Goal: Communication & Community: Answer question/provide support

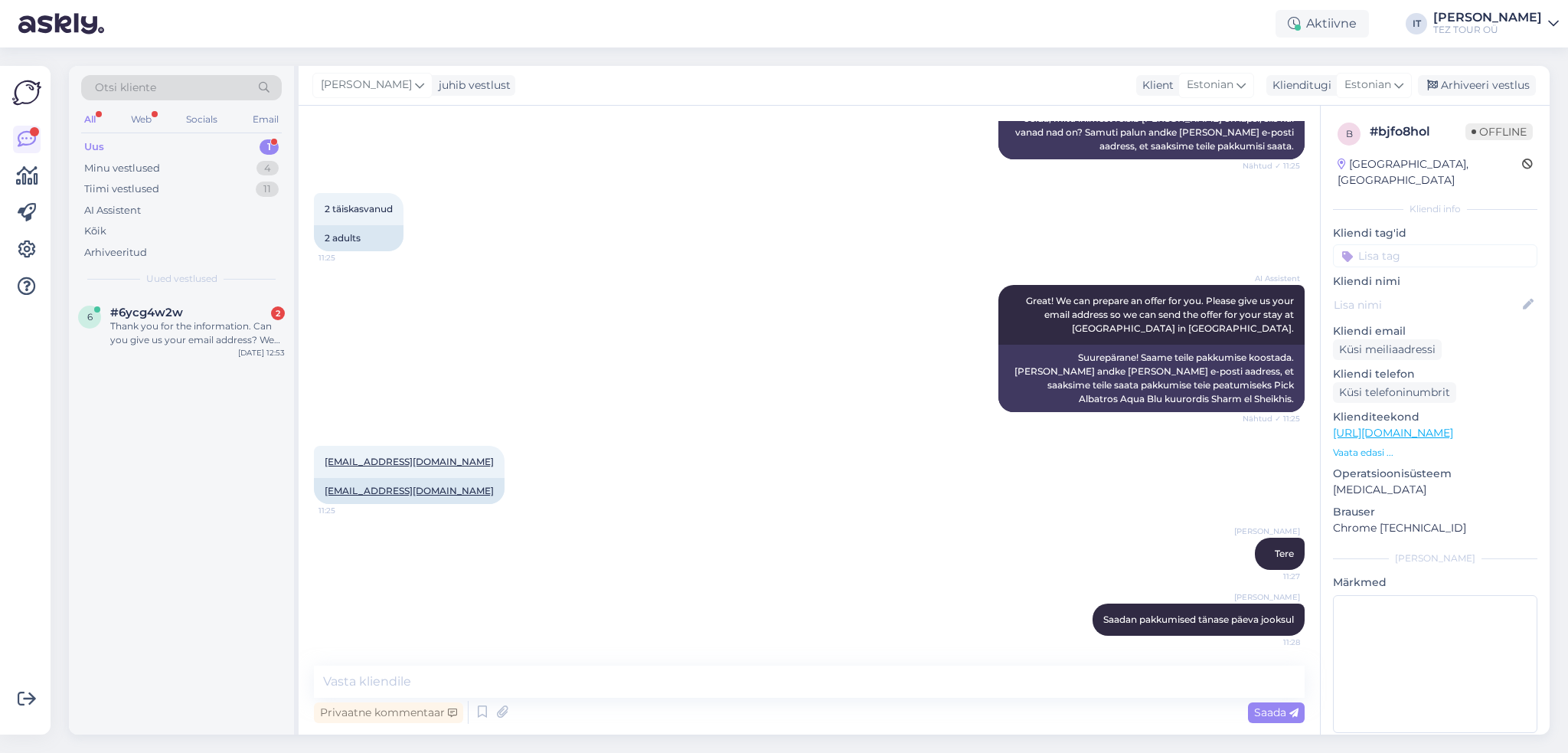
click at [222, 323] on div "Thank you for the information. Can you give us your email address? We will send…" at bounding box center [197, 333] width 175 height 27
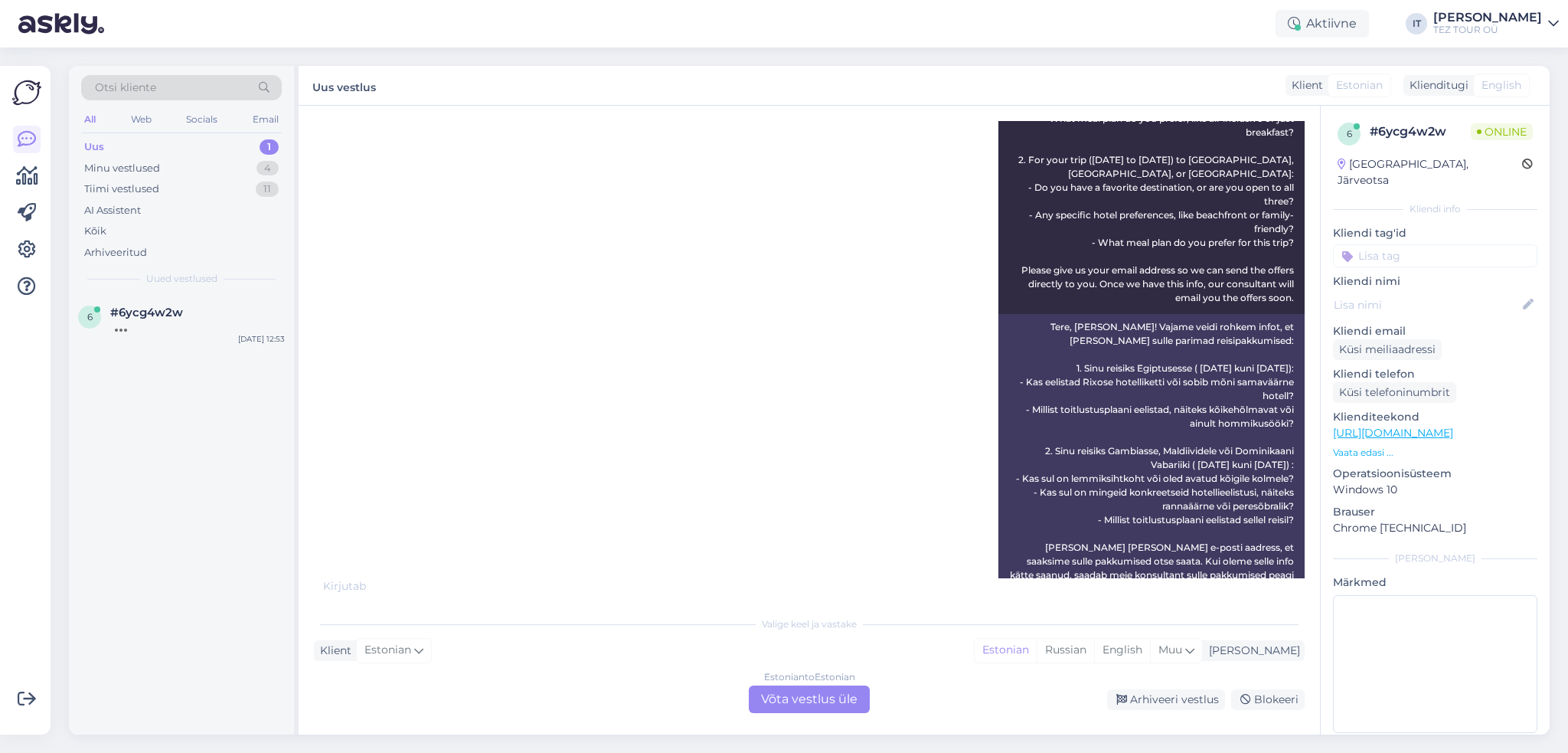
scroll to position [1054, 0]
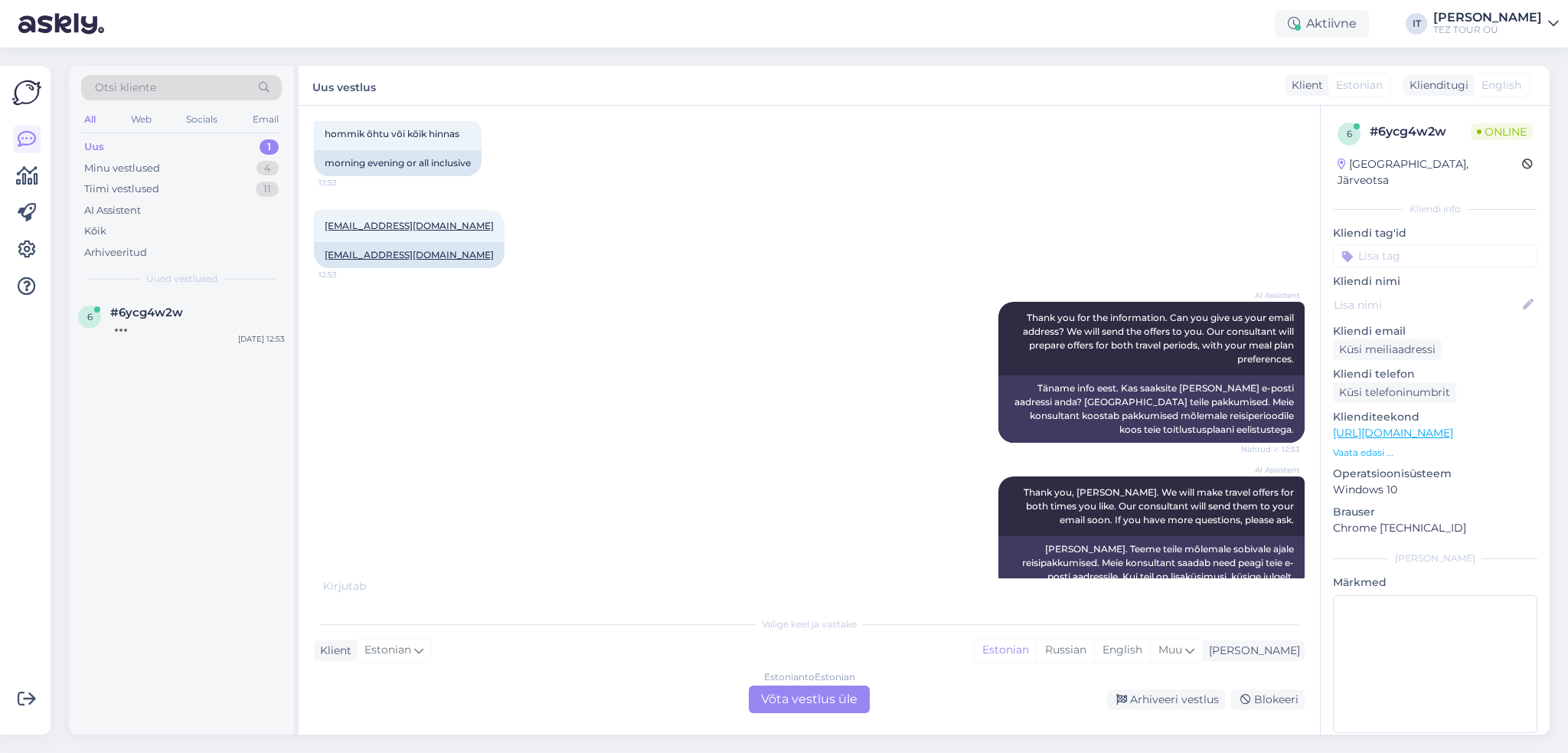
click at [797, 692] on div "Estonian to Estonian Võta vestlus üle" at bounding box center [809, 698] width 121 height 27
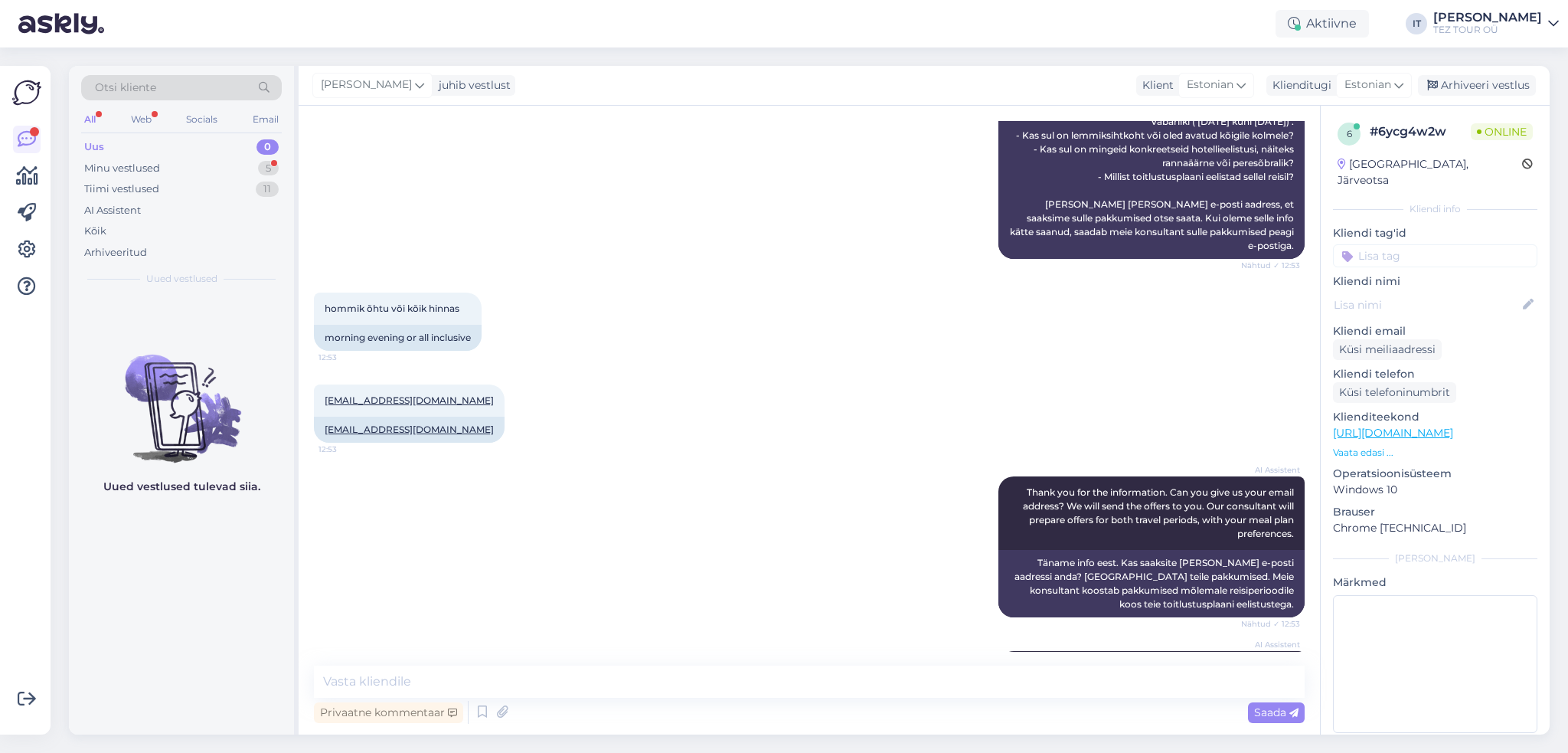
scroll to position [1046, 0]
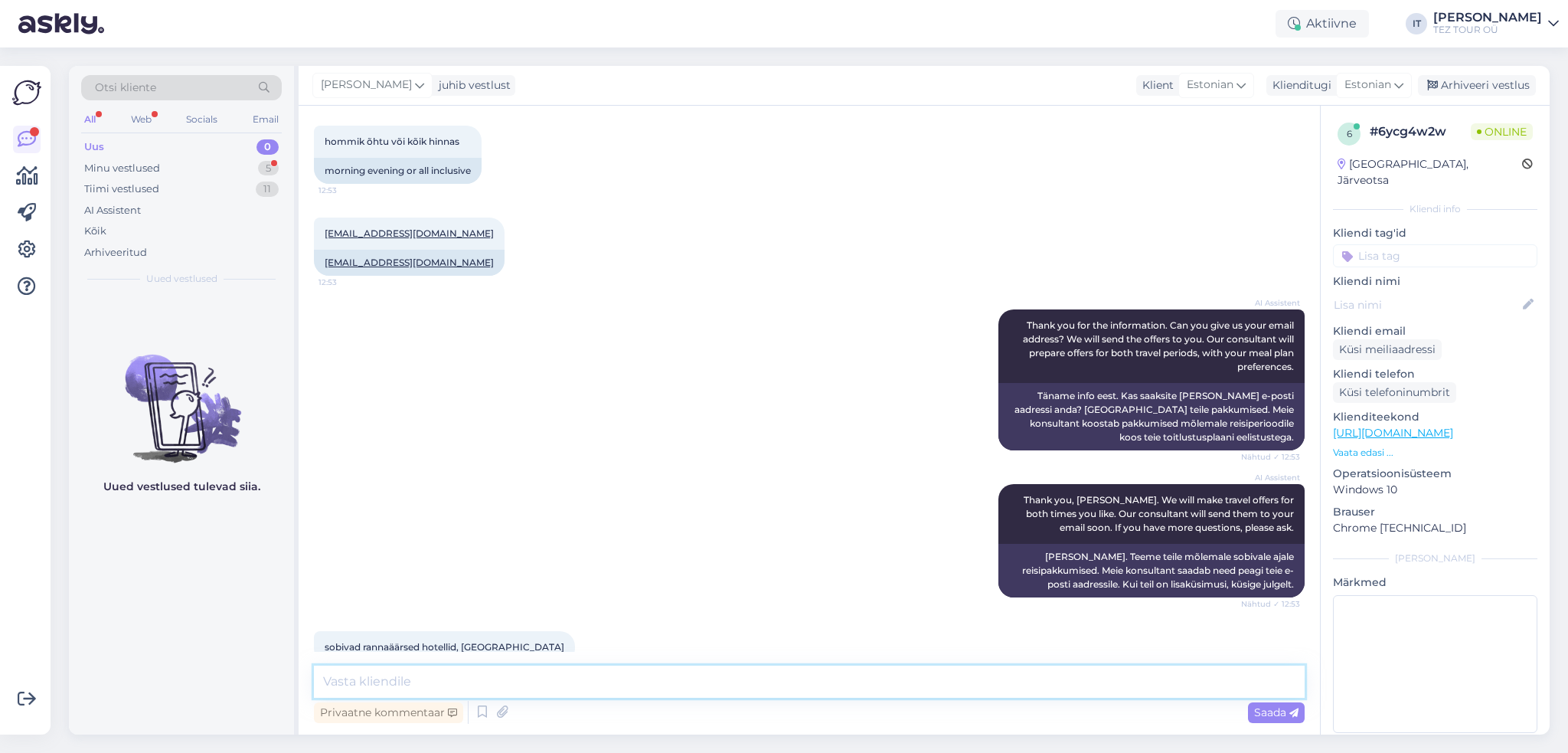
click at [562, 687] on textarea at bounding box center [809, 681] width 991 height 32
type textarea "Tere"
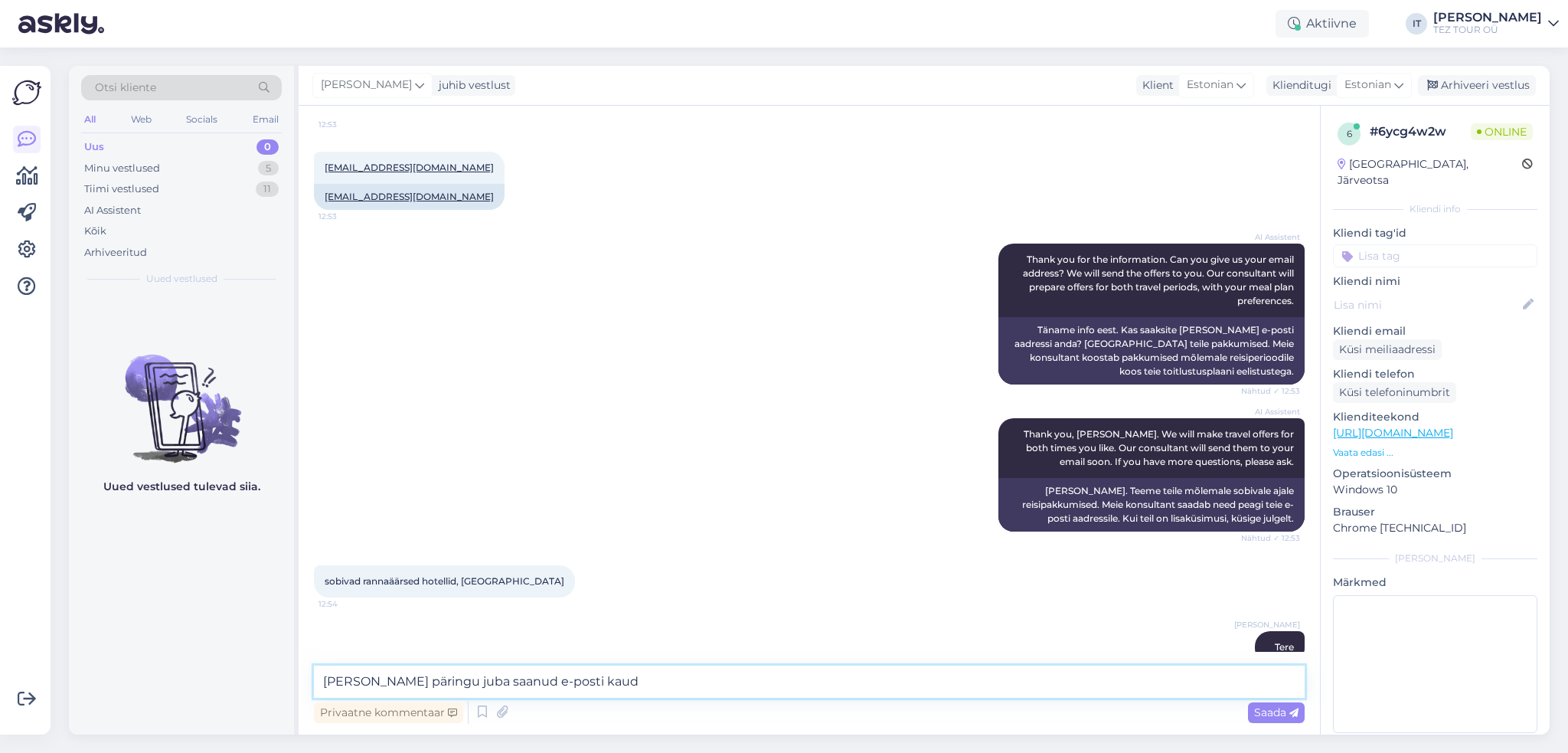
type textarea "[PERSON_NAME] päringu juba saanud e-posti kaudu"
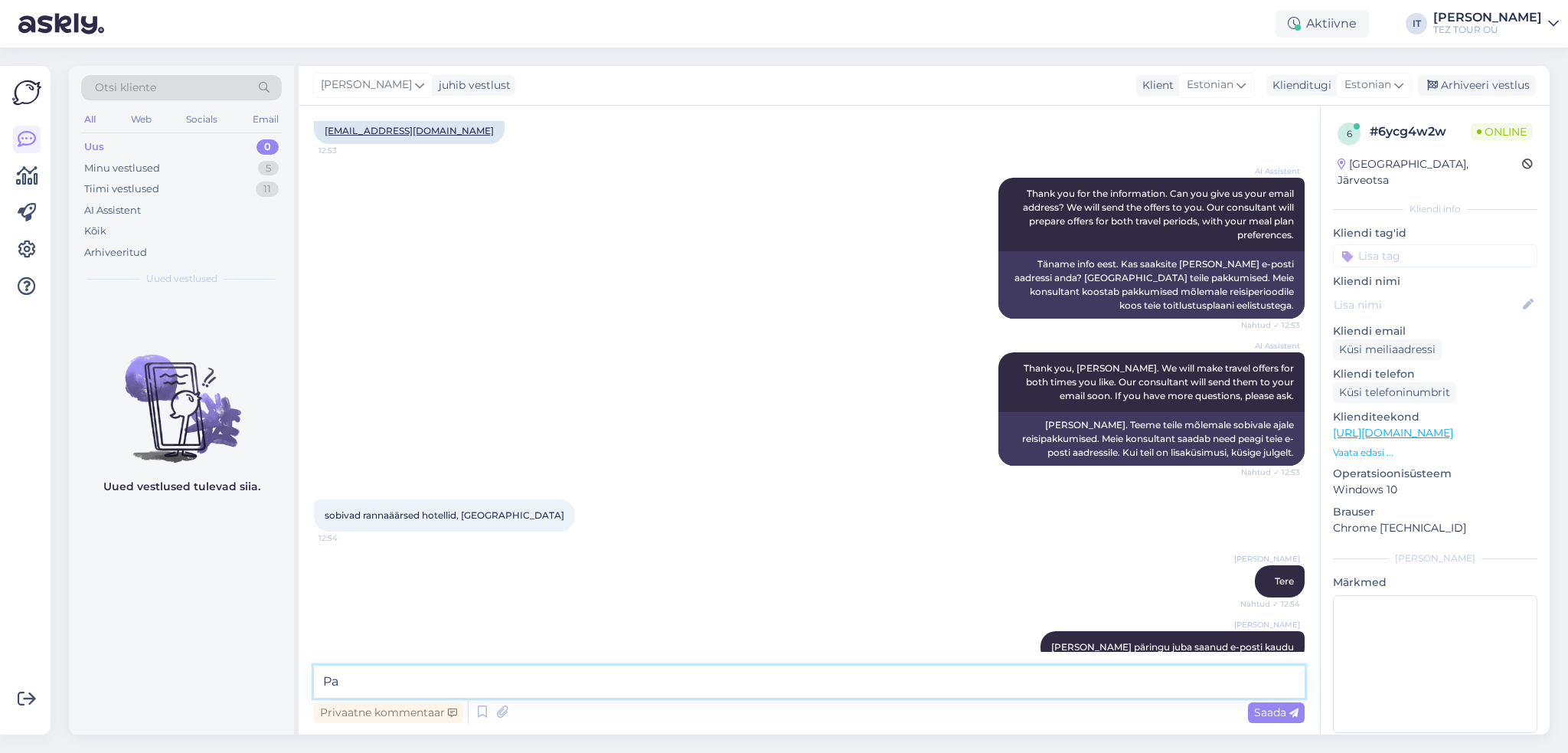
type textarea "P"
type textarea "s"
type textarea "Saadan pakkumised tänase päeva jooksul."
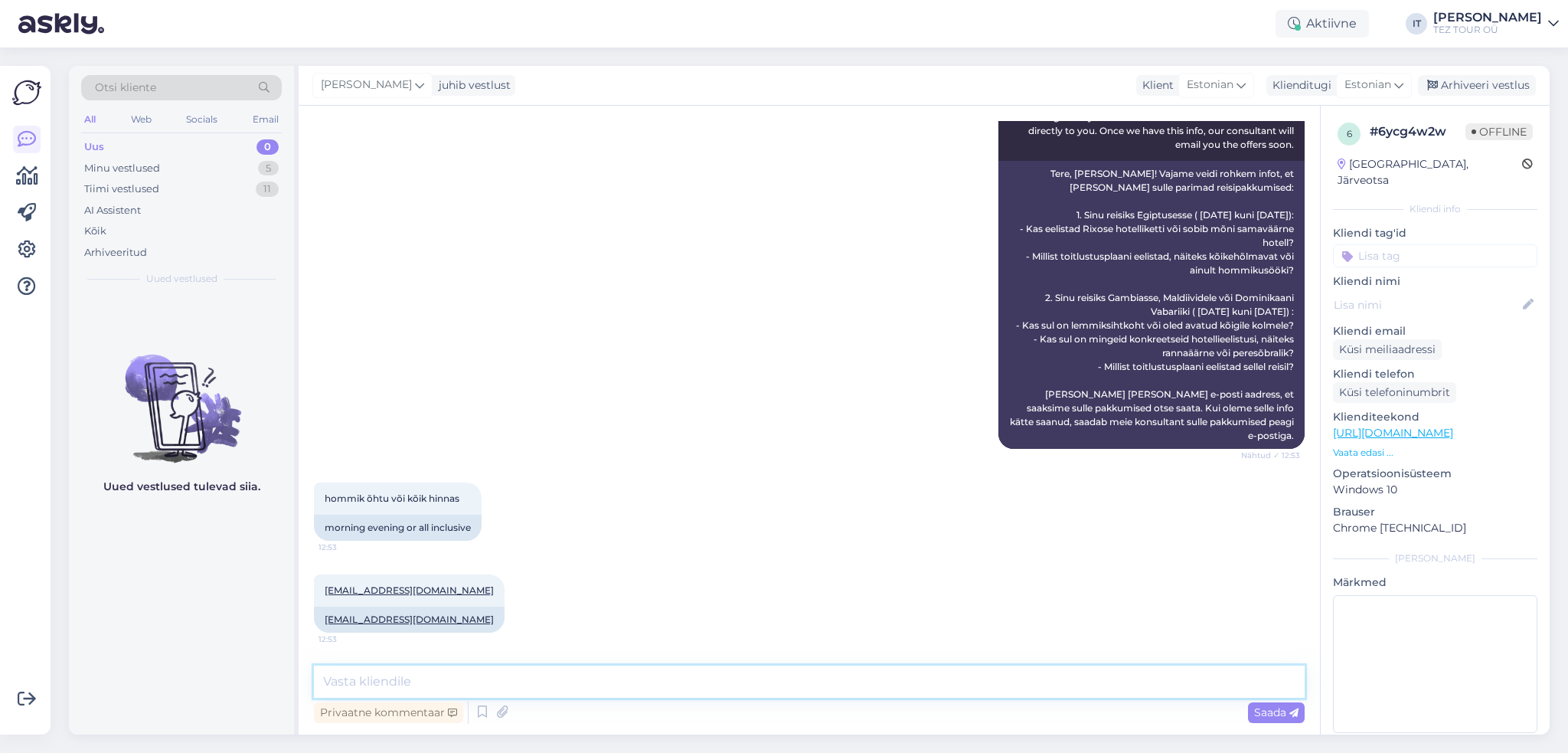
scroll to position [1244, 0]
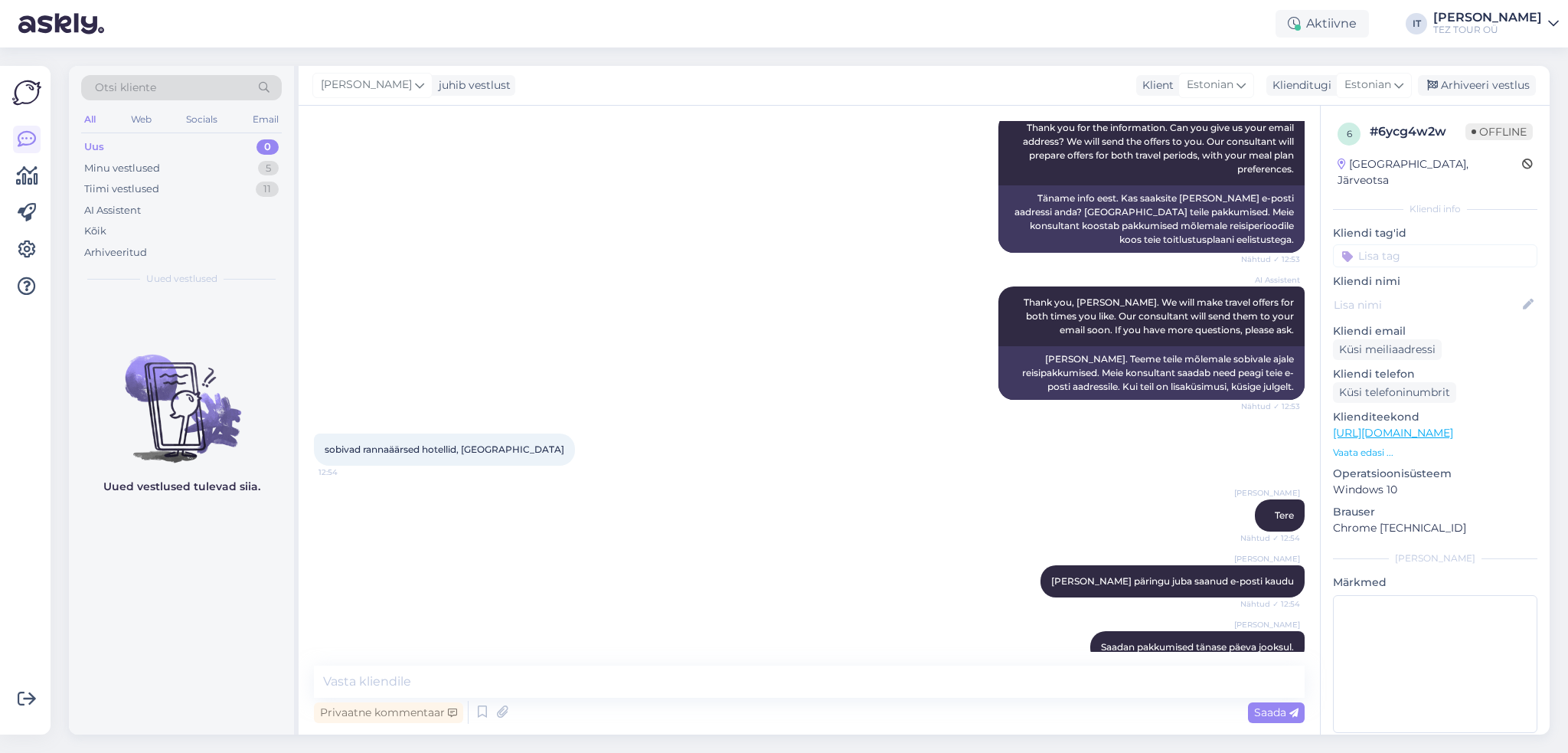
click at [1400, 246] on input at bounding box center [1435, 256] width 205 height 23
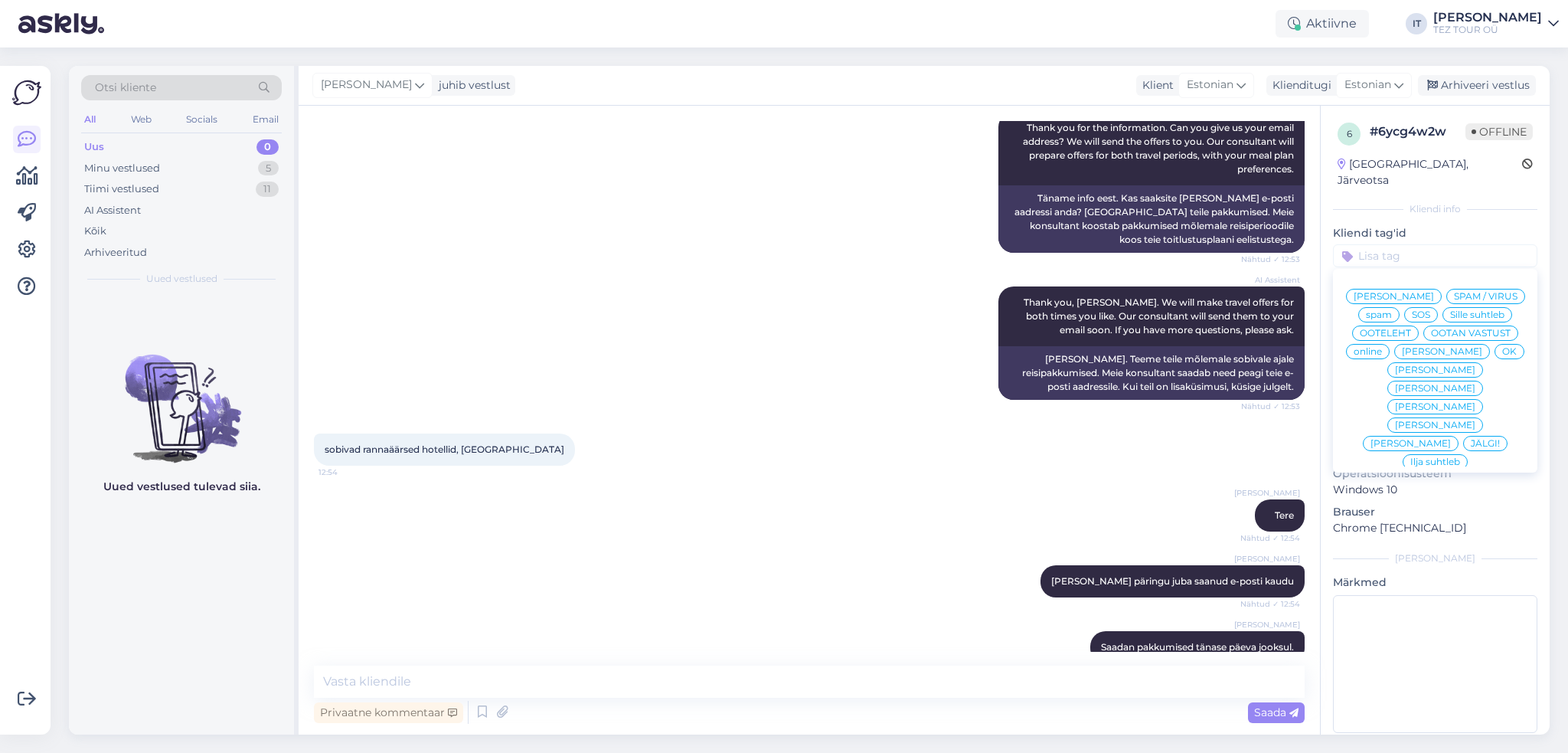
click at [1400, 248] on input at bounding box center [1435, 256] width 205 height 23
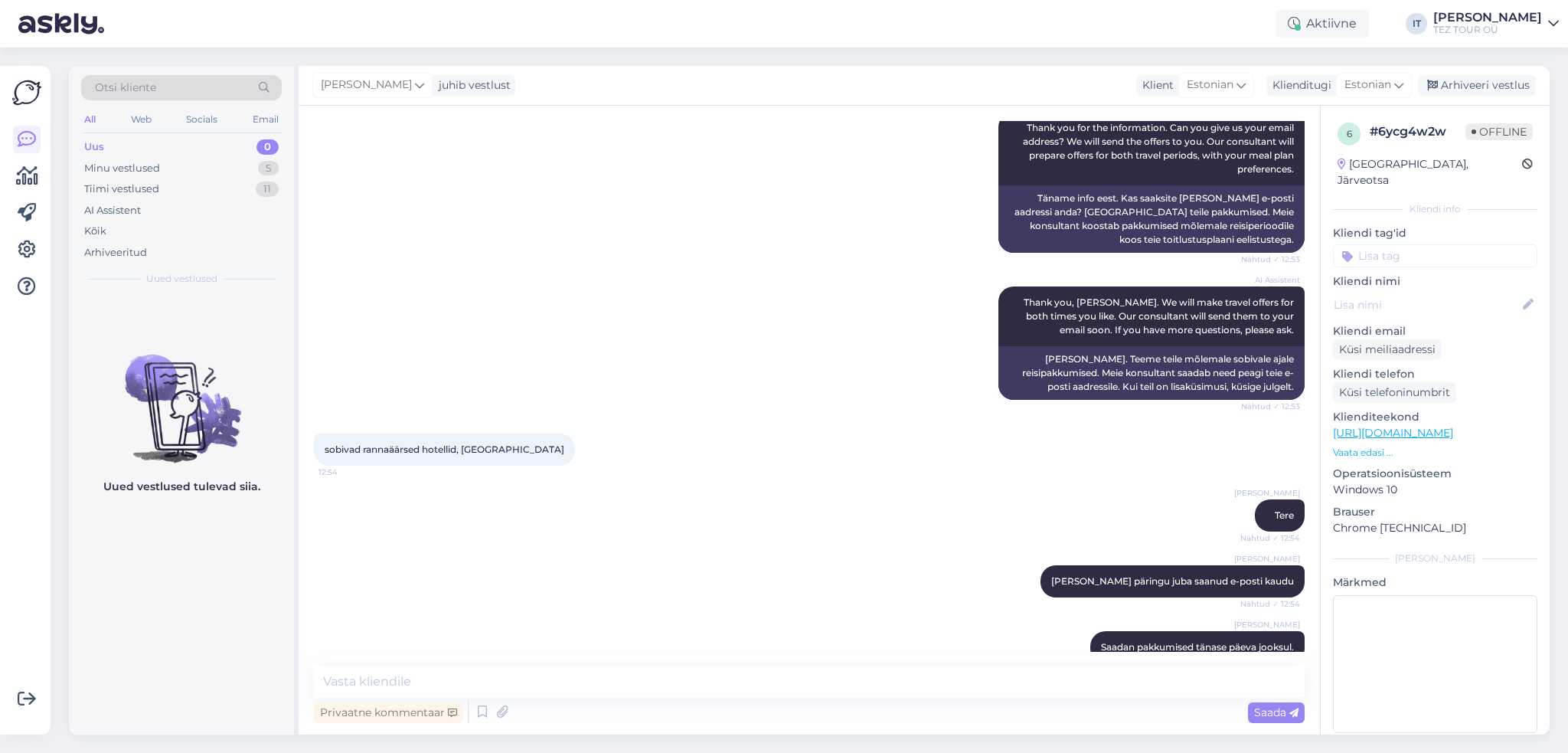
click at [1395, 245] on input at bounding box center [1435, 256] width 205 height 23
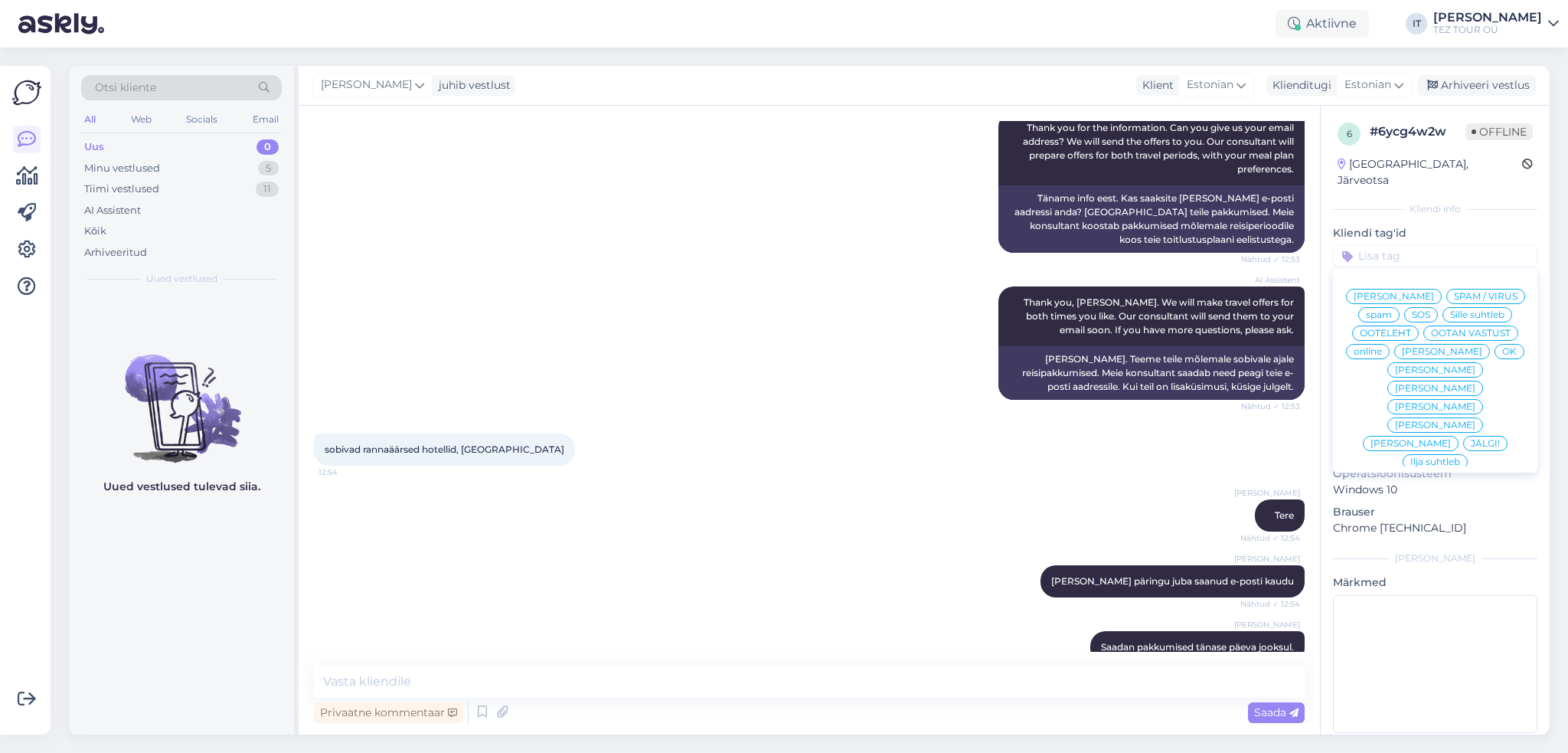
click at [1418, 457] on span "Ilja suhtleb" at bounding box center [1435, 461] width 50 height 9
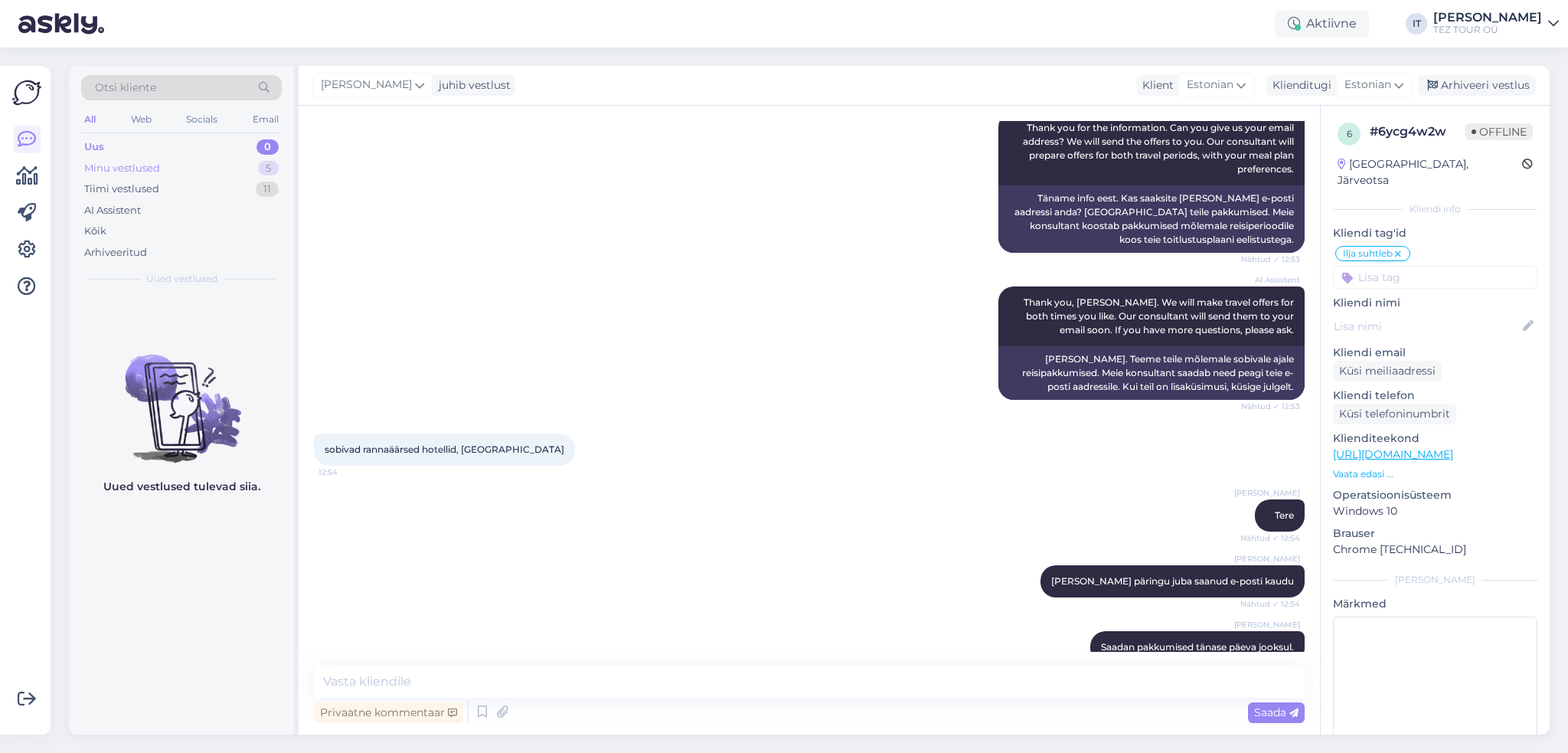
click at [222, 171] on div "Minu vestlused 5" at bounding box center [182, 168] width 201 height 22
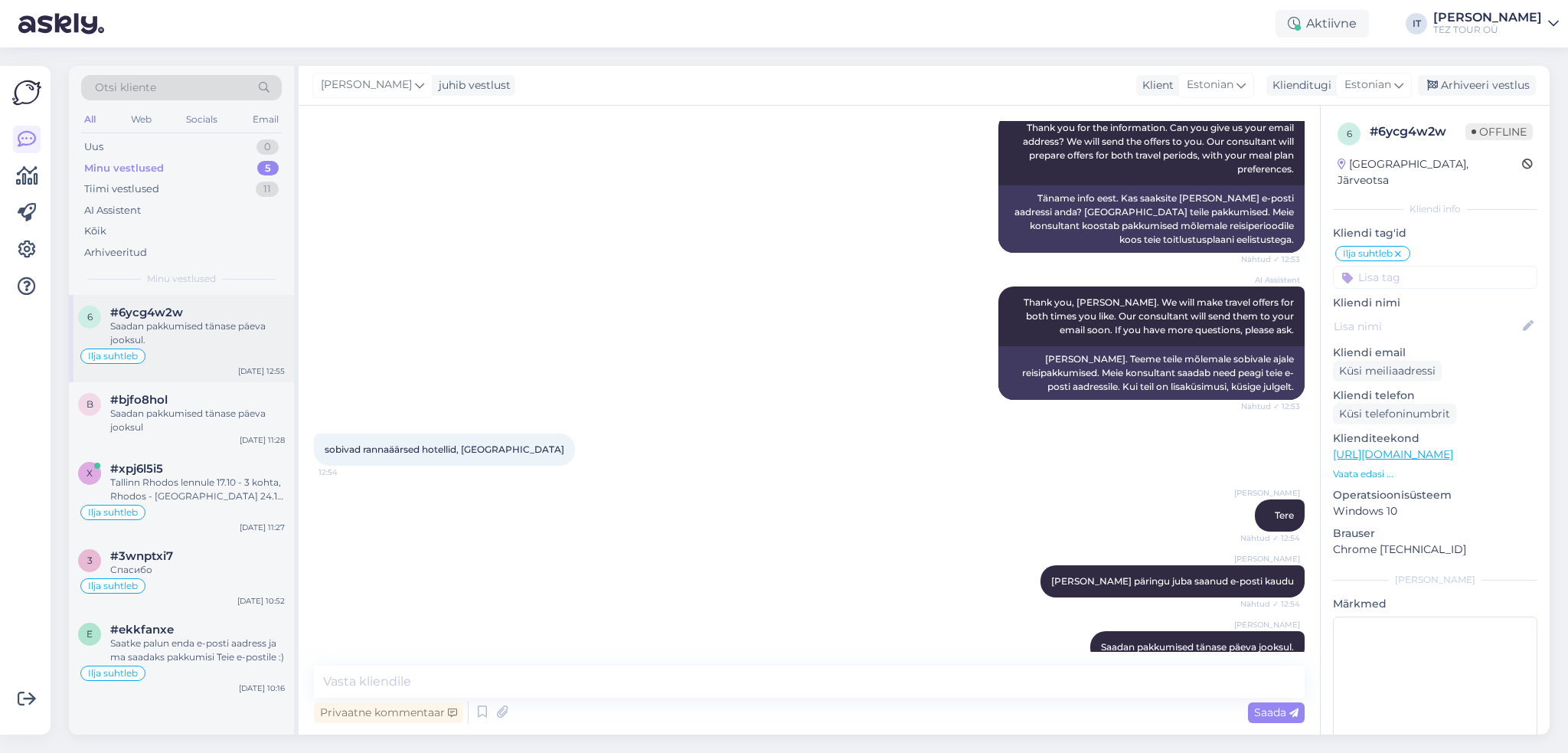
click at [240, 324] on div "Saadan pakkumised tänase päeva jooksul." at bounding box center [197, 333] width 175 height 27
click at [239, 424] on div "Saadan pakkumised tänase päeva jooksul" at bounding box center [197, 420] width 175 height 27
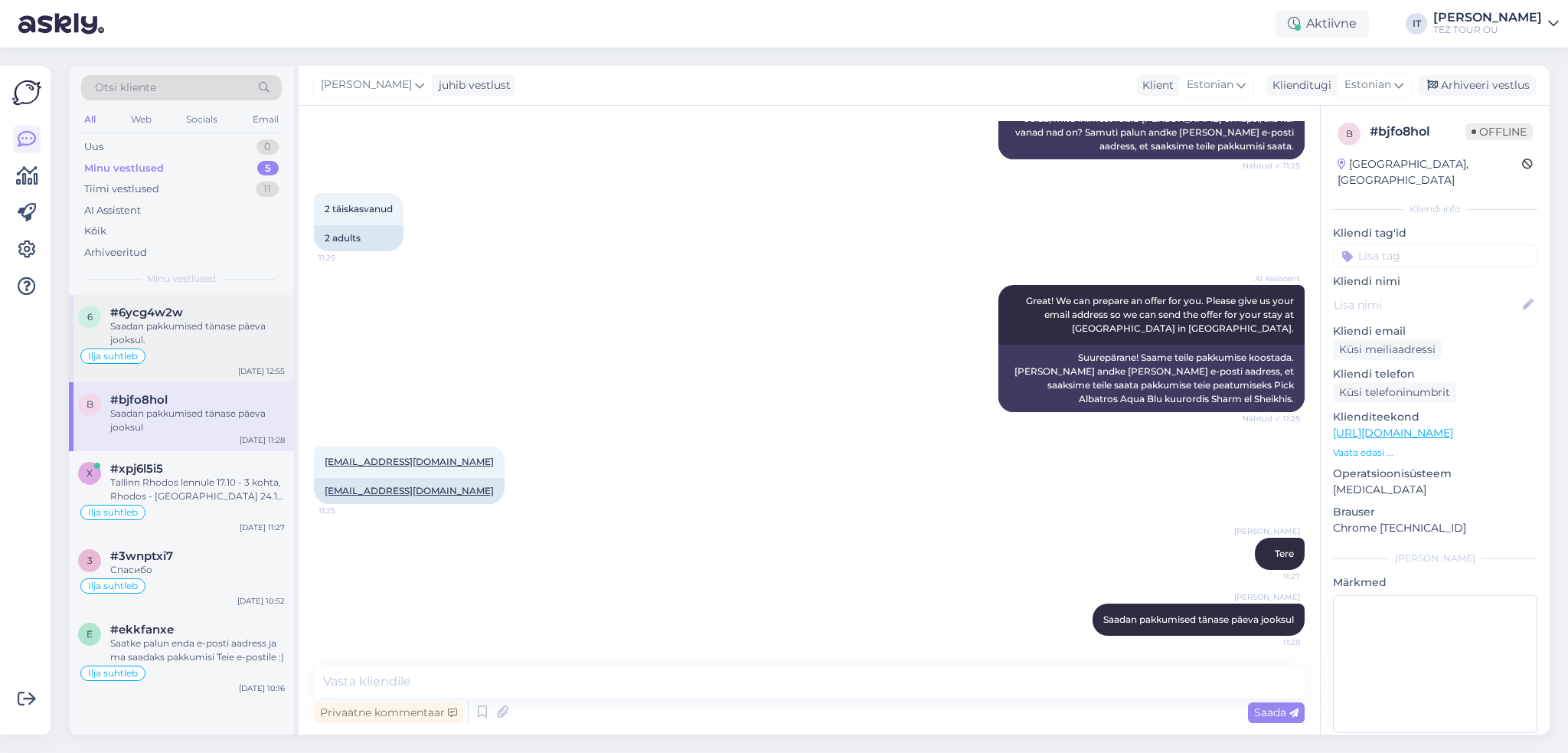
click at [126, 311] on span "#6ycg4w2w" at bounding box center [147, 312] width 73 height 14
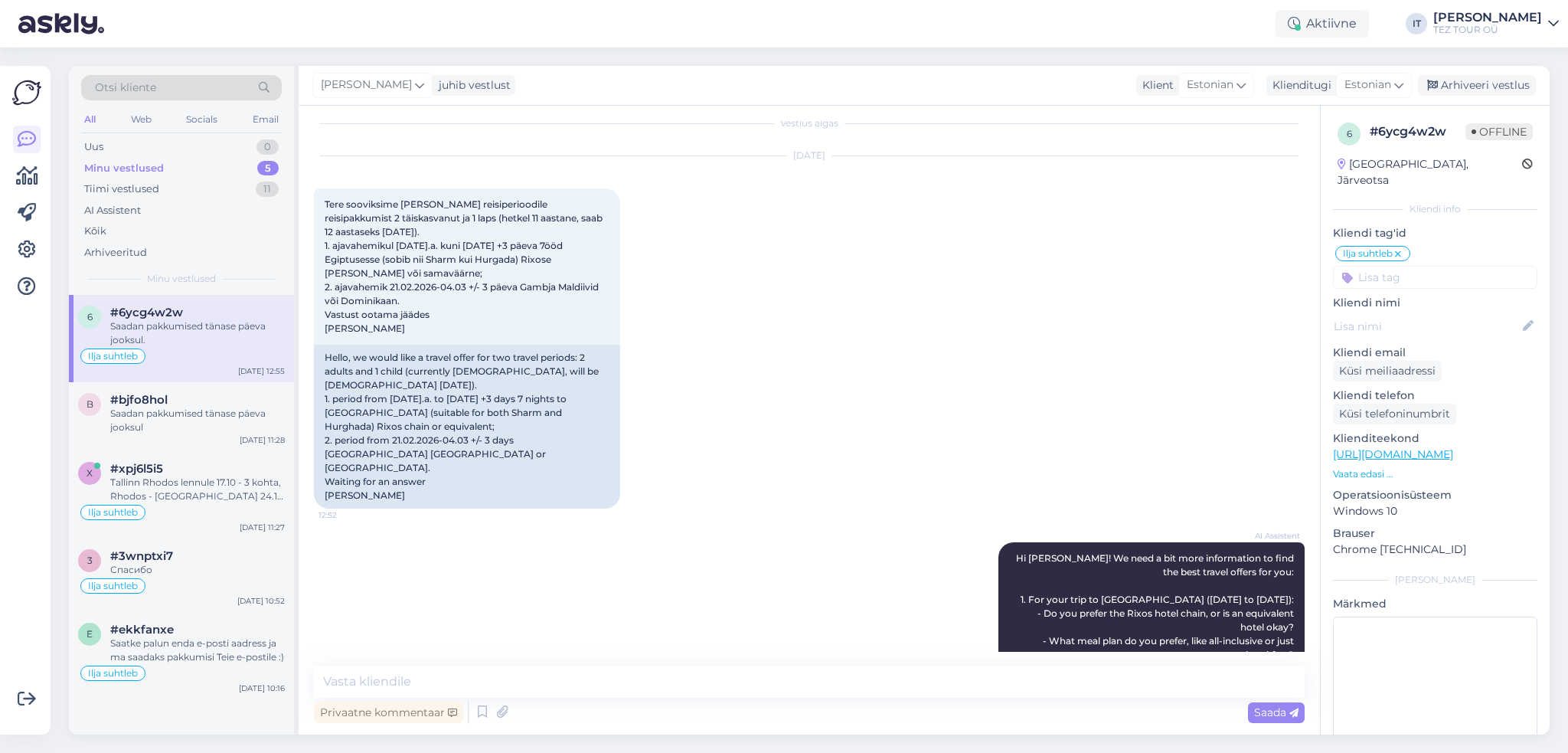
scroll to position [0, 0]
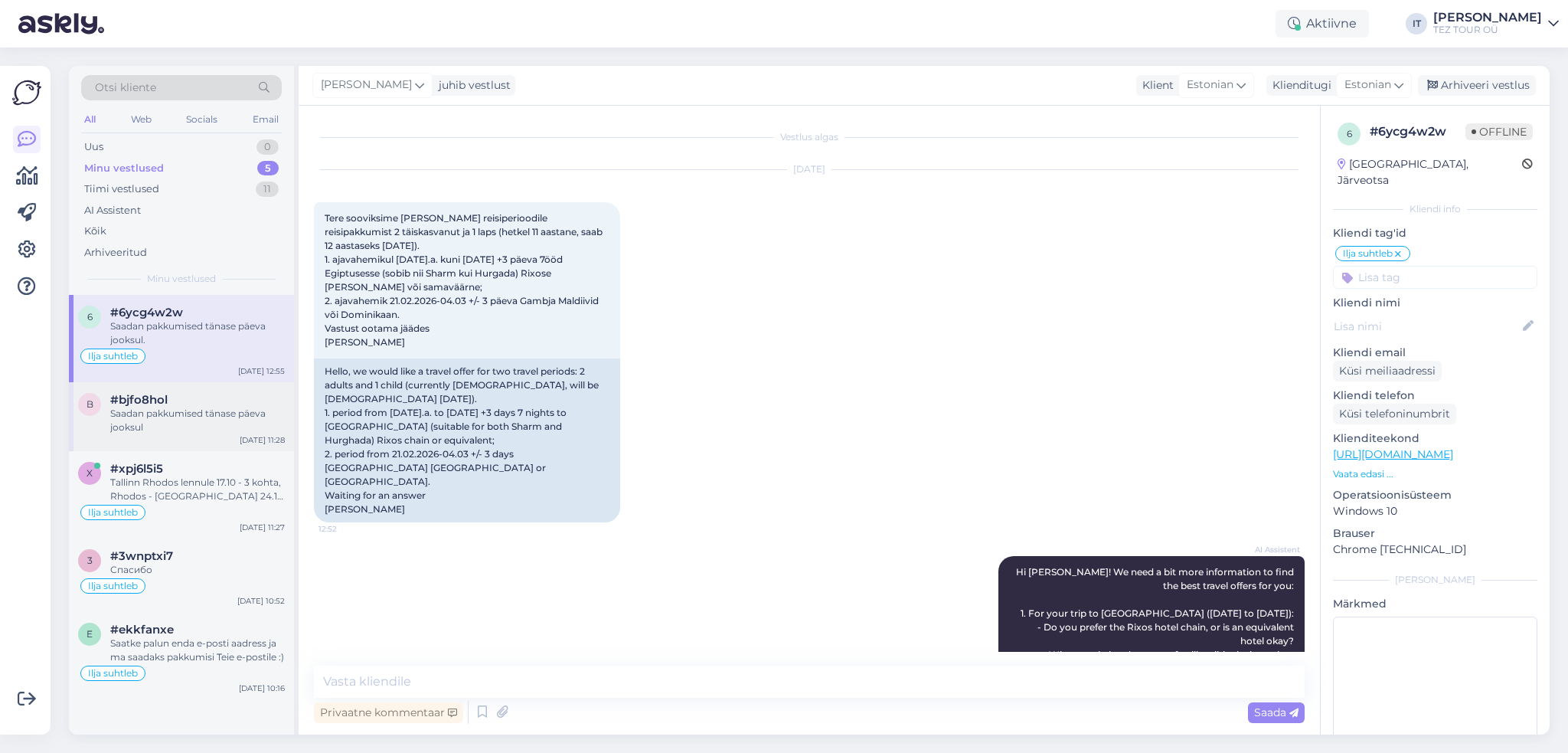
click at [230, 430] on div "Saadan pakkumised tänase päeva jooksul" at bounding box center [197, 420] width 175 height 27
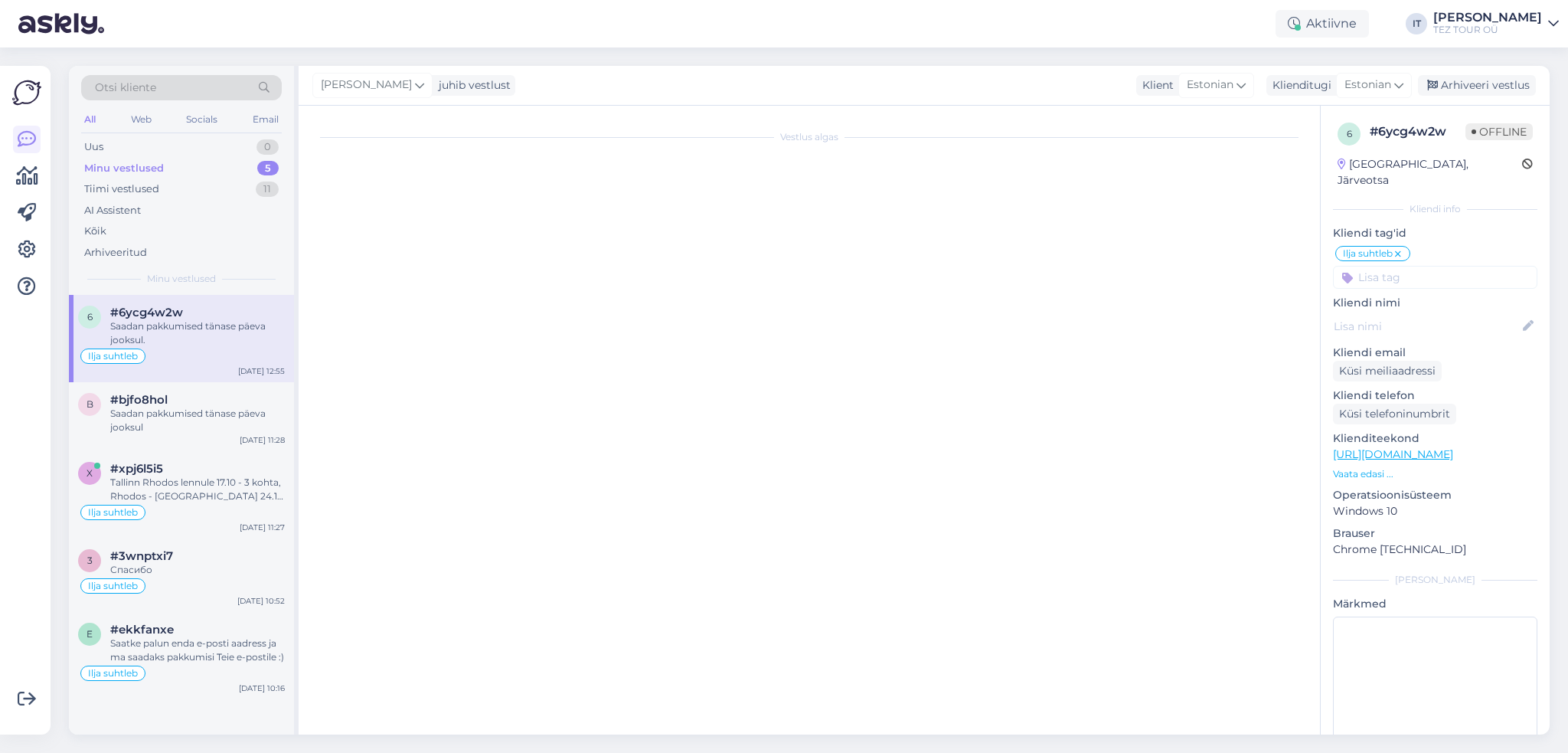
scroll to position [919, 0]
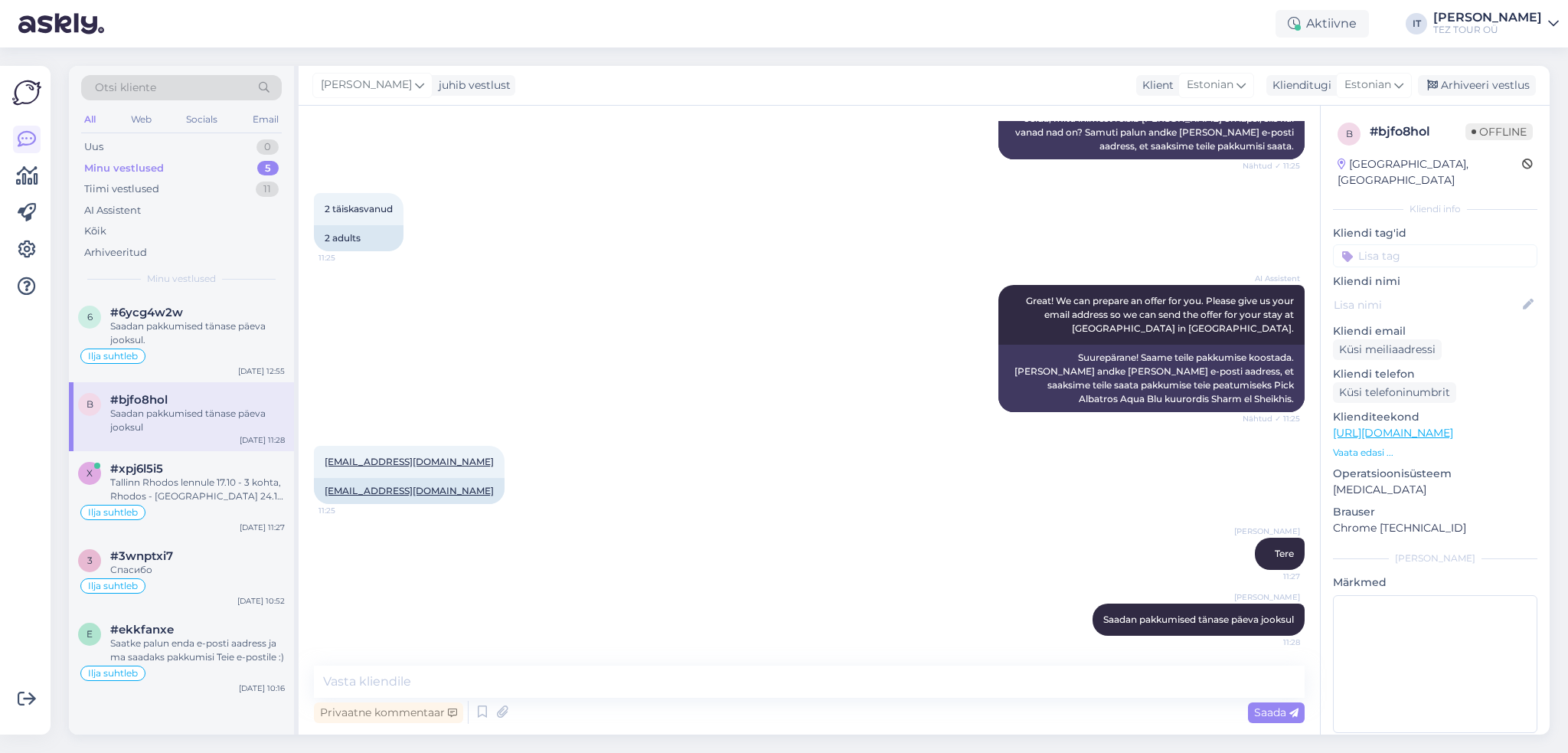
click at [1363, 245] on input at bounding box center [1435, 256] width 205 height 23
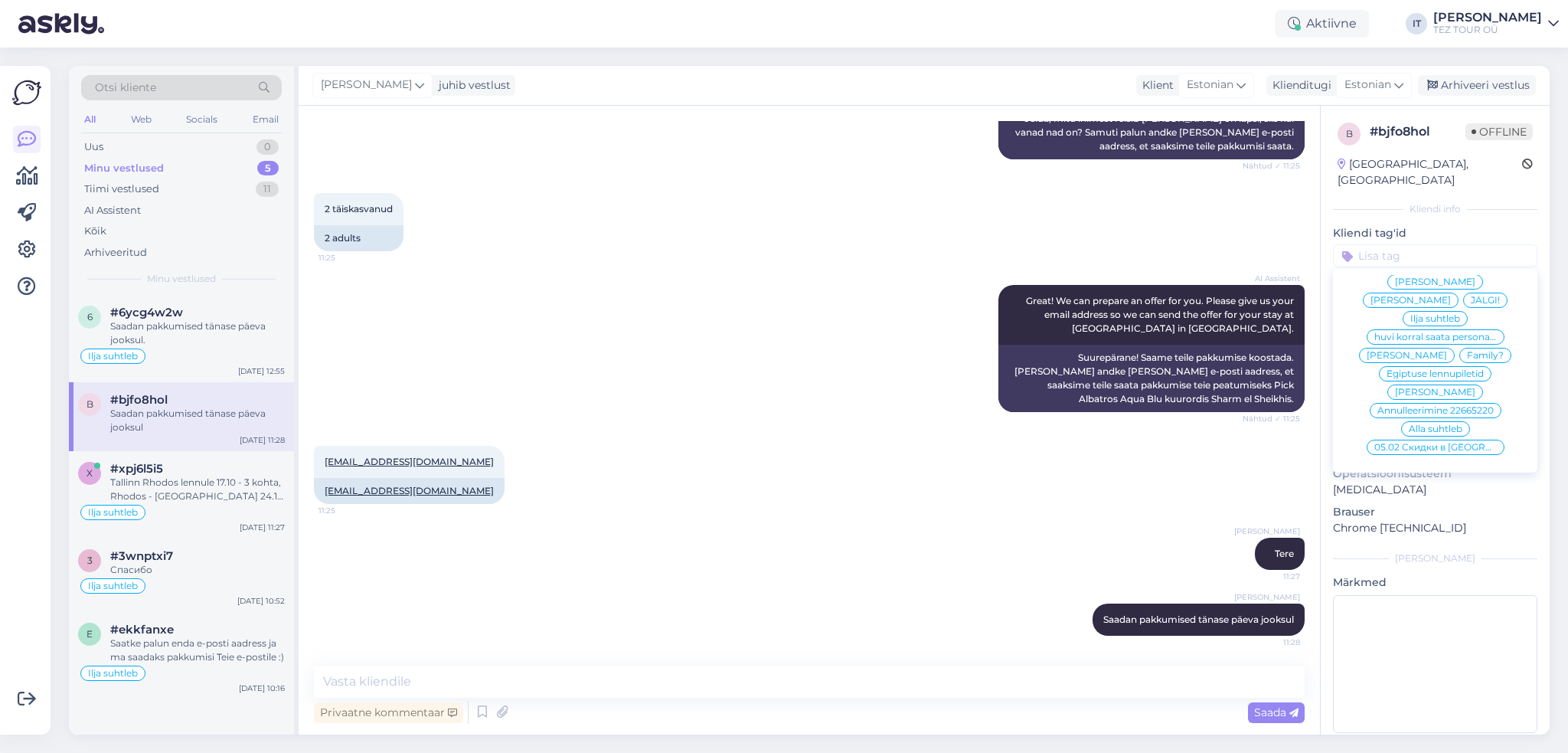
scroll to position [153, 0]
click at [1428, 312] on span "Ilja suhtleb" at bounding box center [1435, 316] width 50 height 9
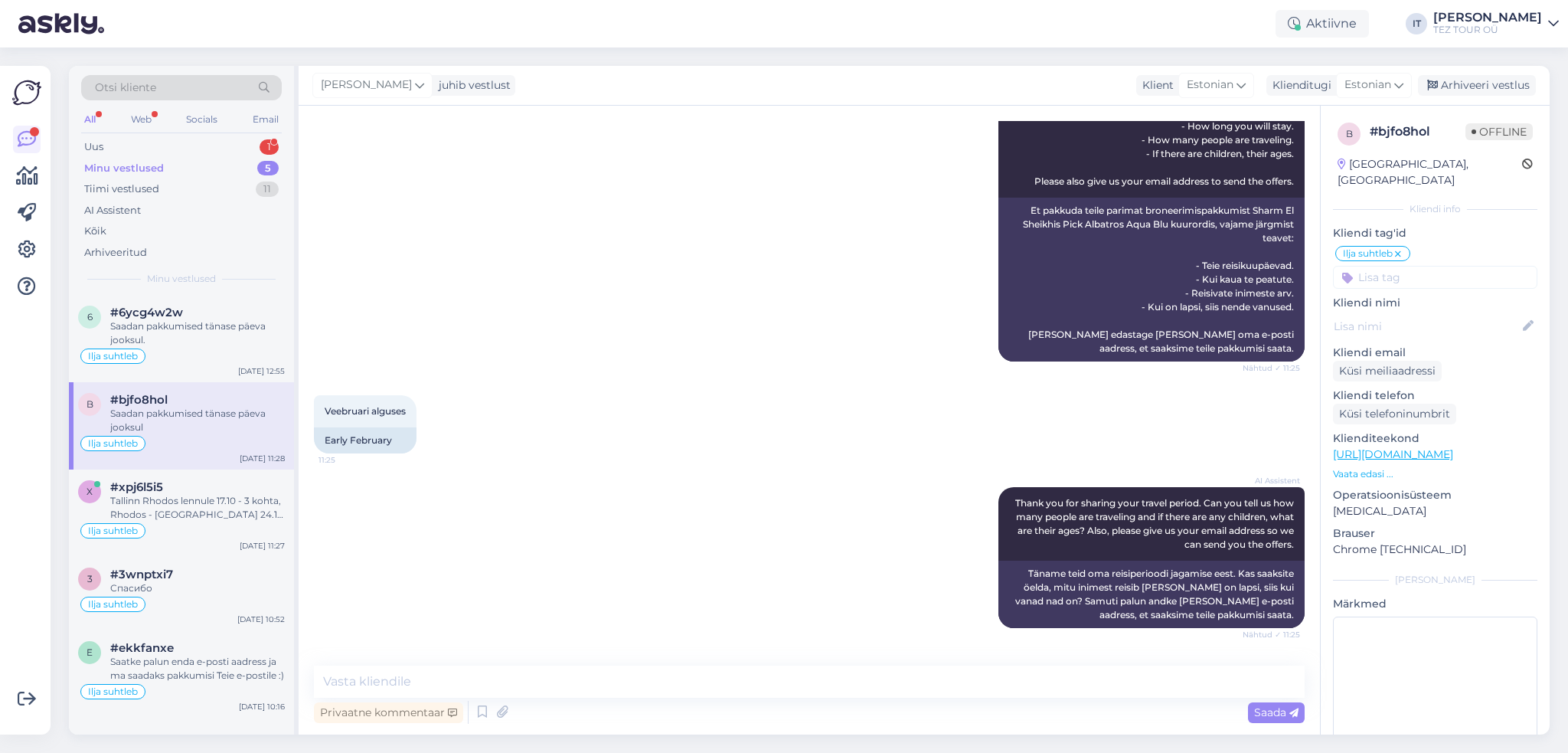
scroll to position [536, 0]
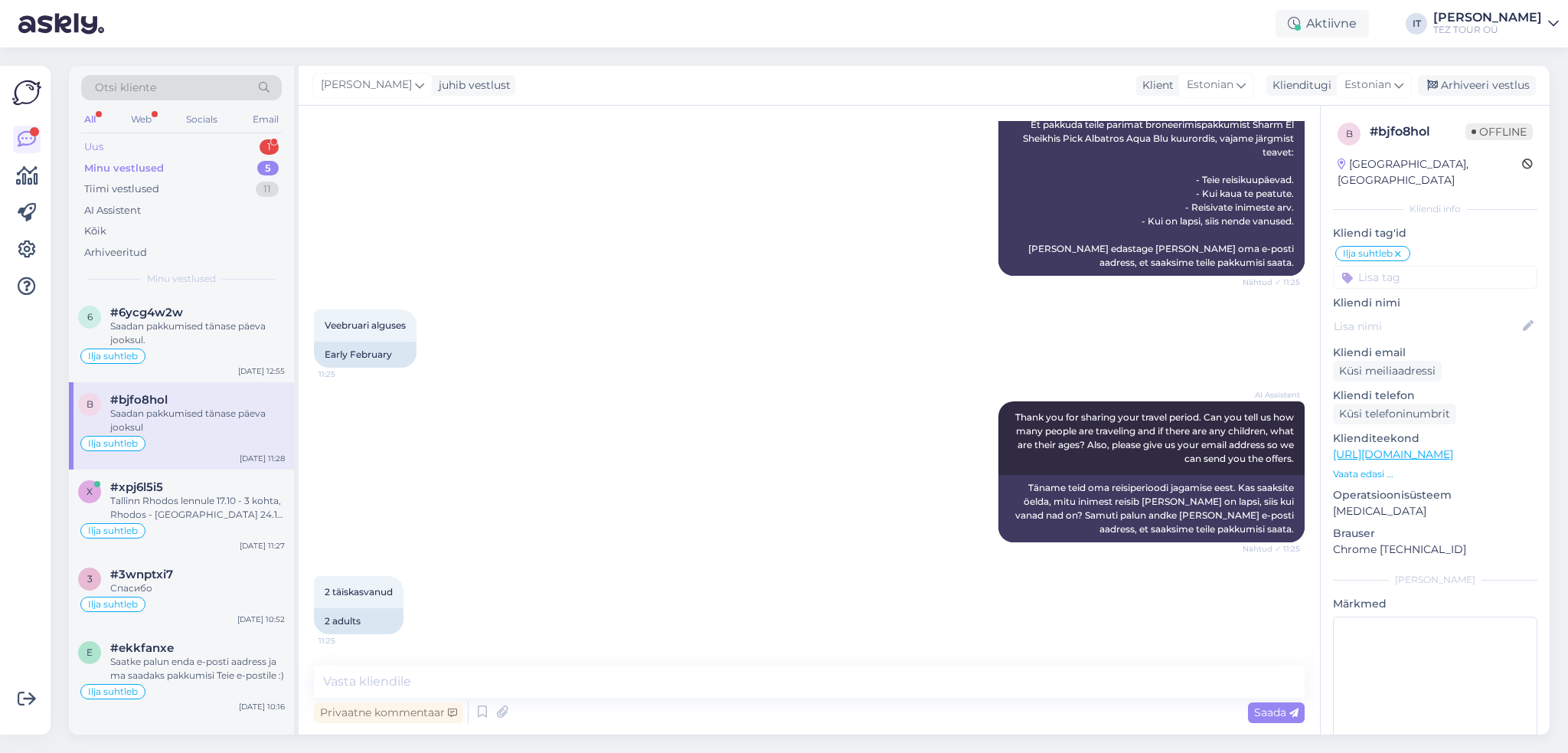
click at [209, 146] on div "Uus 1" at bounding box center [182, 147] width 201 height 22
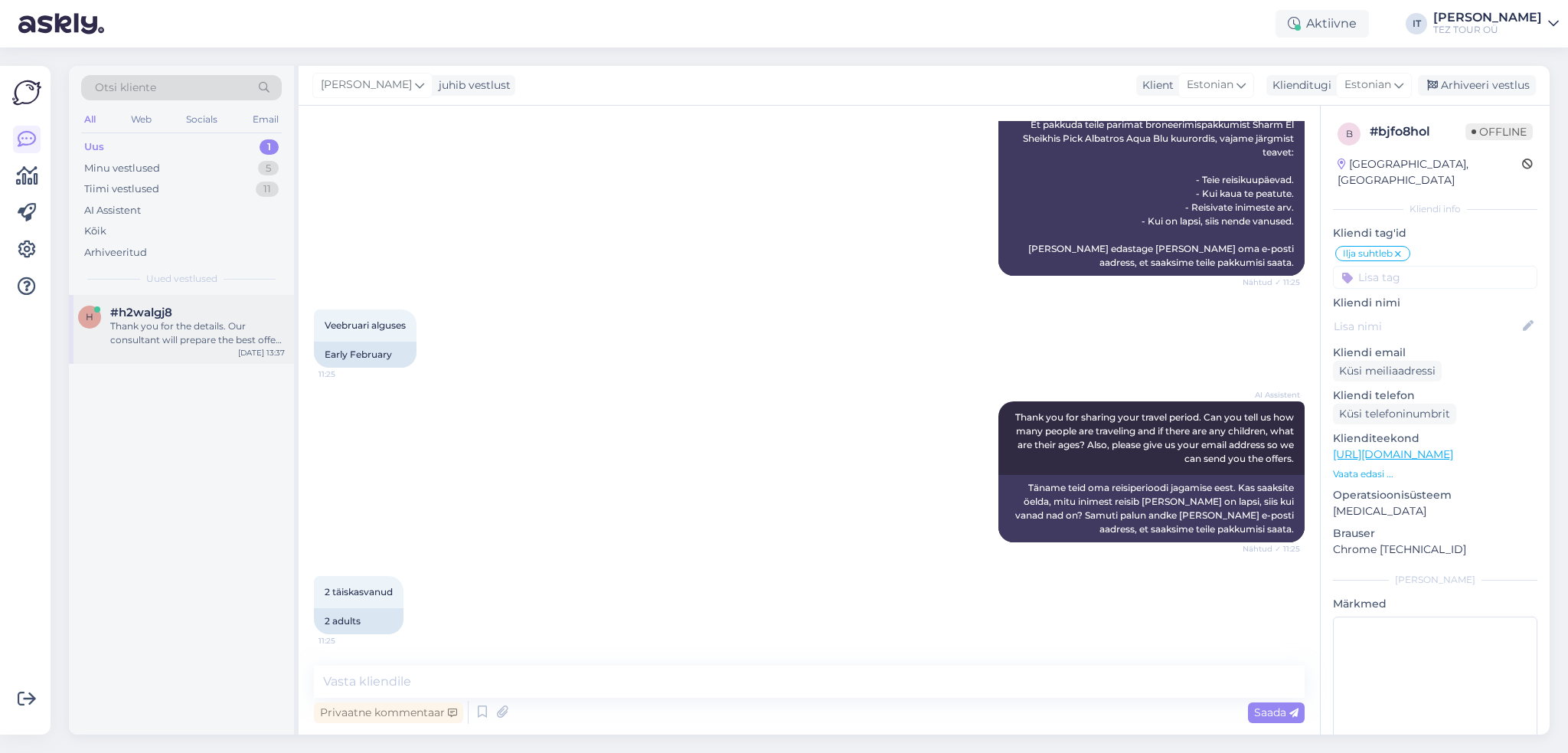
click at [196, 325] on div "Thank you for the details. Our consultant will prepare the best offers for your…" at bounding box center [197, 333] width 175 height 27
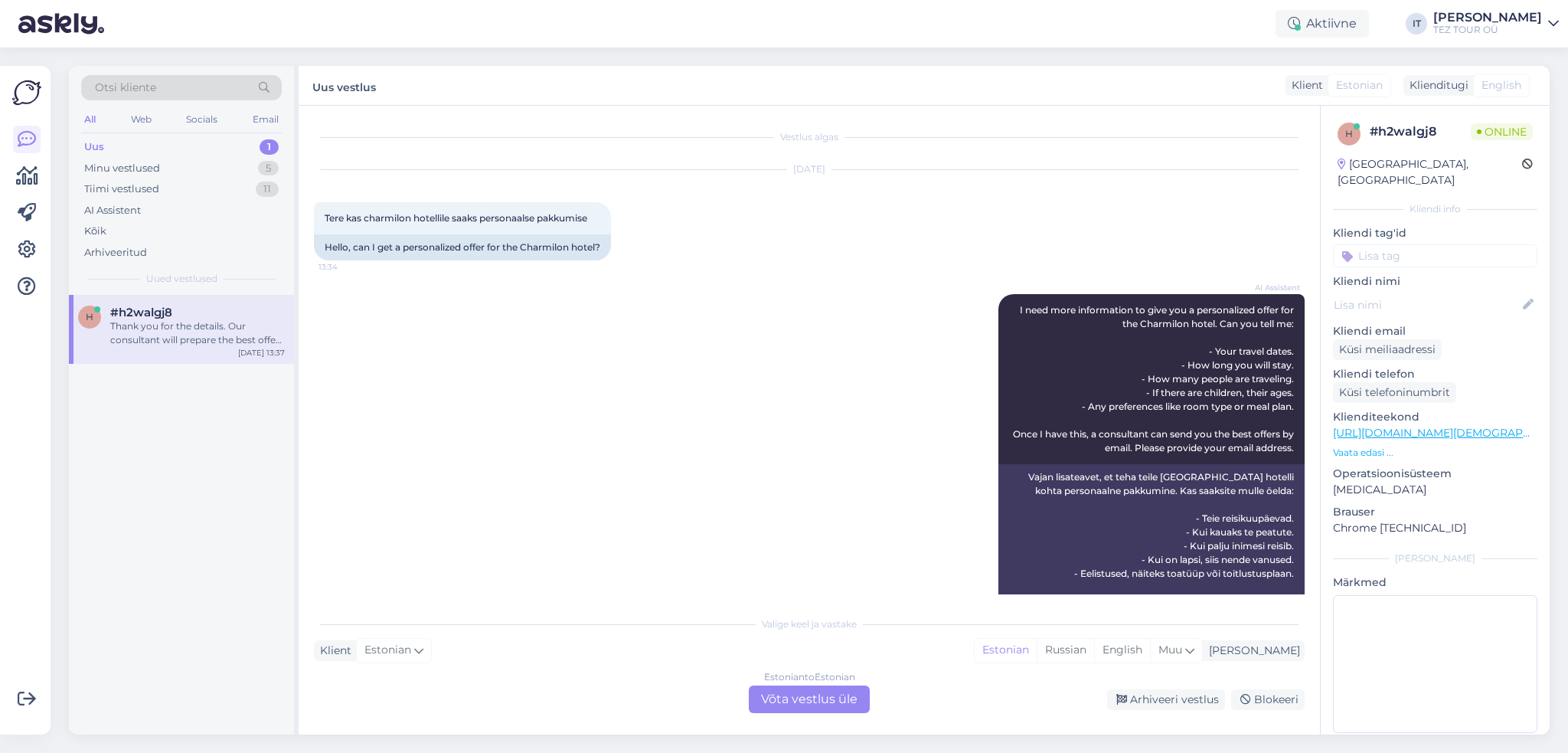
scroll to position [358, 0]
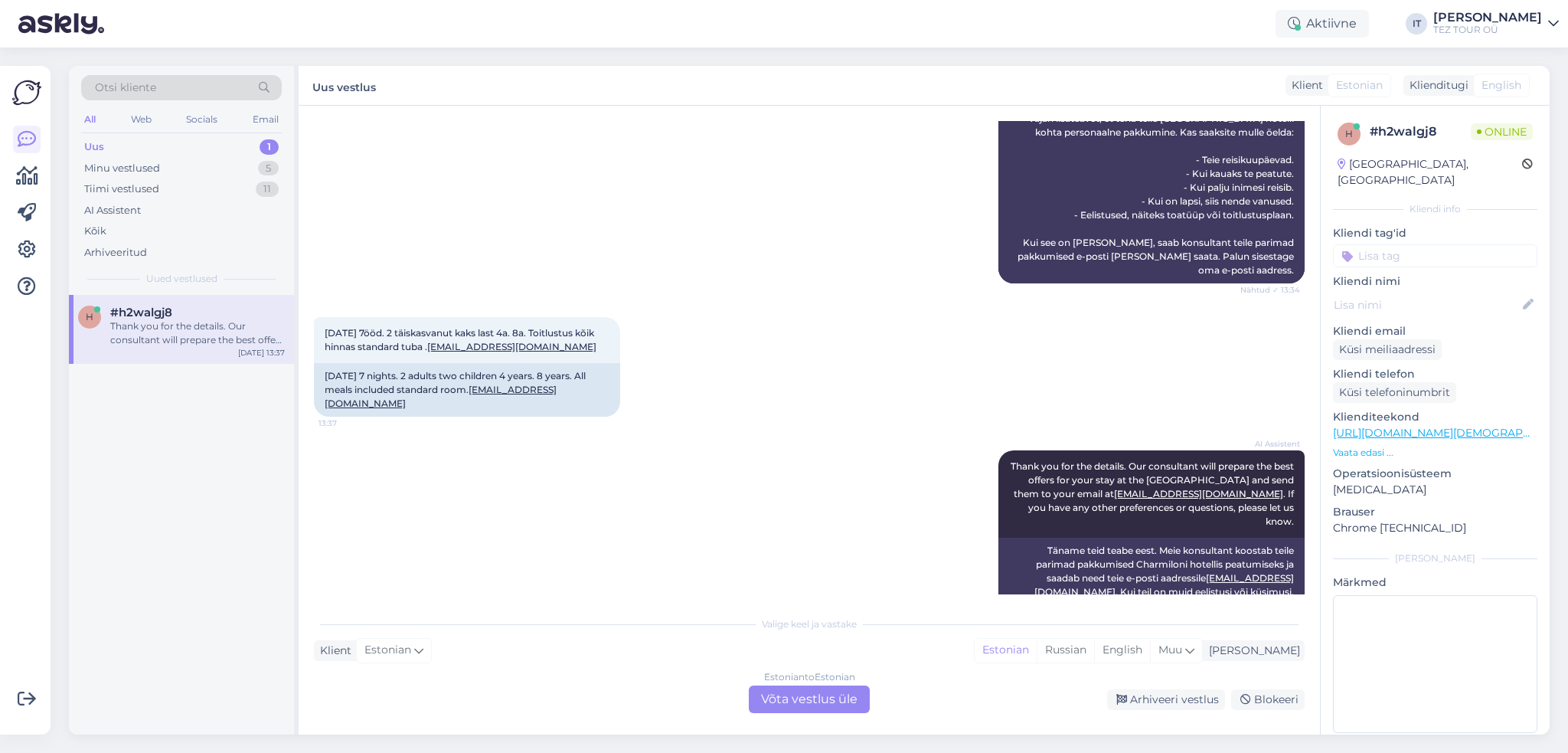
click at [795, 693] on div "Estonian to Estonian Võta vestlus üle" at bounding box center [809, 698] width 121 height 27
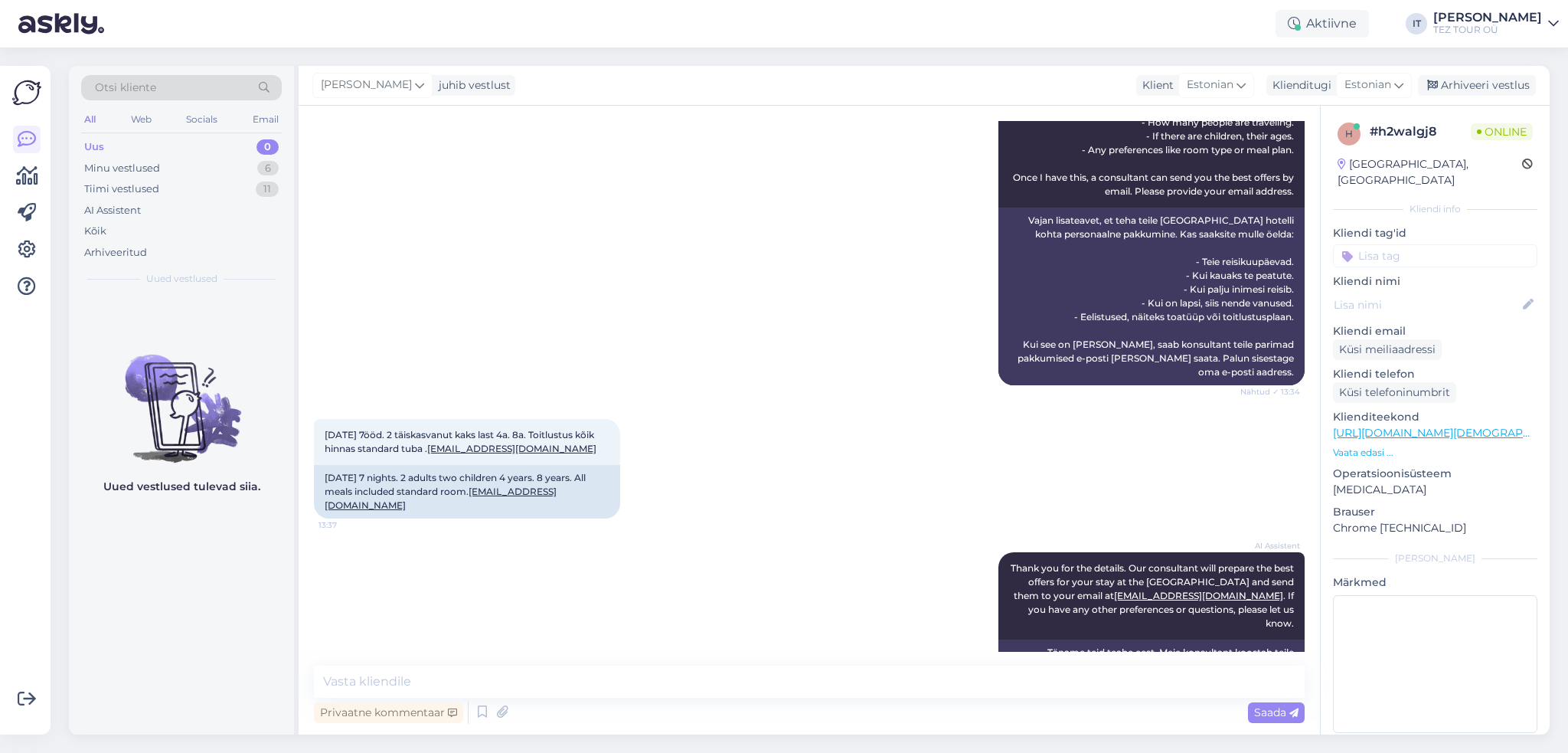
scroll to position [300, 0]
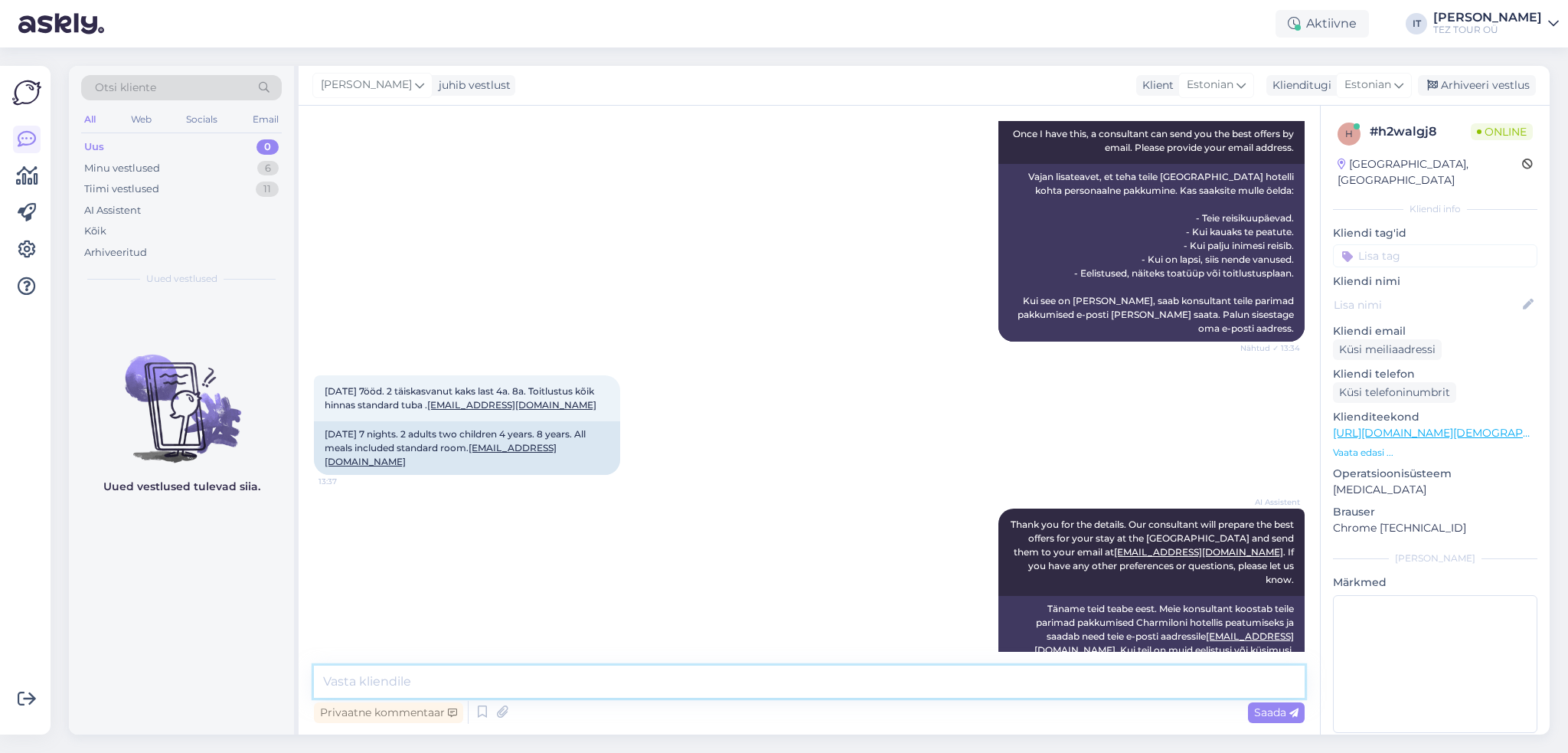
click at [594, 667] on textarea at bounding box center [809, 681] width 991 height 32
type textarea "Saadan pakkumised tänase päeva jooksul"
